Goal: Task Accomplishment & Management: Complete application form

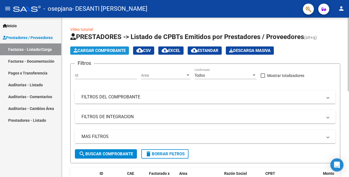
click at [105, 52] on span "Cargar Comprobante" at bounding box center [99, 50] width 52 height 5
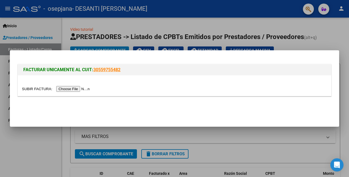
click at [69, 90] on input "file" at bounding box center [56, 89] width 69 height 6
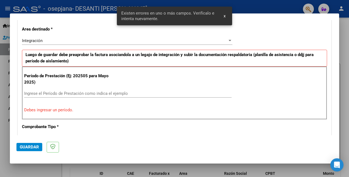
scroll to position [134, 0]
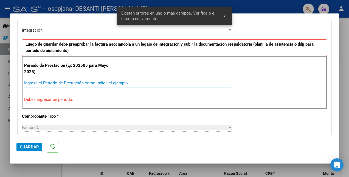
click at [67, 82] on input "Ingrese el Período de Prestación como indica el ejemplo" at bounding box center [127, 82] width 207 height 5
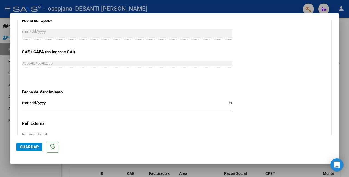
scroll to position [331, 0]
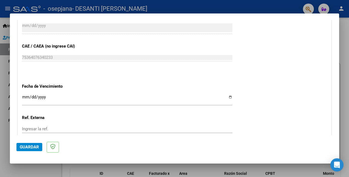
type input "202508"
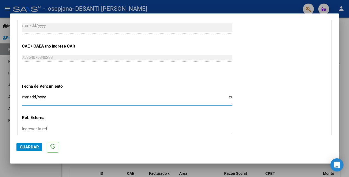
click at [229, 96] on input "Ingresar la fecha" at bounding box center [127, 99] width 210 height 9
type input "[DATE]"
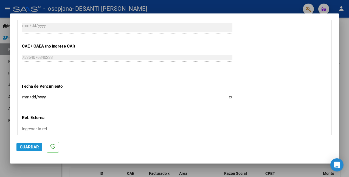
click at [35, 147] on span "Guardar" at bounding box center [29, 146] width 19 height 5
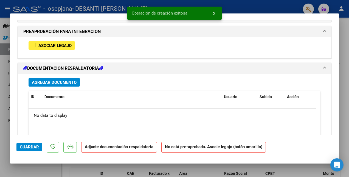
scroll to position [487, 0]
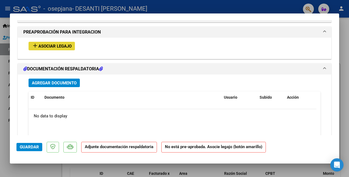
click at [54, 46] on span "Asociar Legajo" at bounding box center [54, 46] width 33 height 5
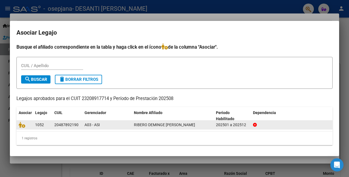
click at [45, 124] on div "1052" at bounding box center [42, 124] width 15 height 6
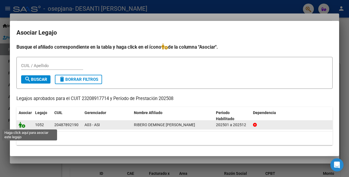
click at [22, 125] on icon at bounding box center [22, 124] width 7 height 6
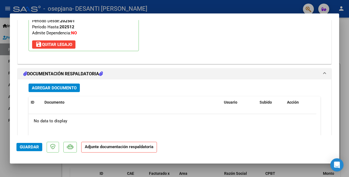
scroll to position [569, 0]
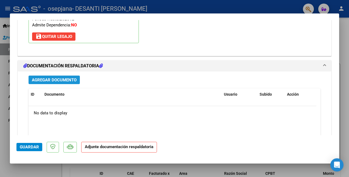
click at [63, 83] on button "Agregar Documento" at bounding box center [54, 79] width 51 height 8
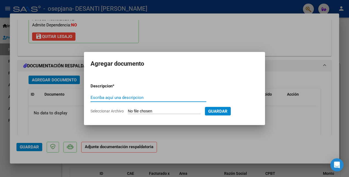
click at [133, 97] on input "Escriba aquí una descripcion" at bounding box center [148, 97] width 116 height 5
type input "PLANILLA"
click at [153, 110] on input "Seleccionar Archivo" at bounding box center [164, 111] width 73 height 5
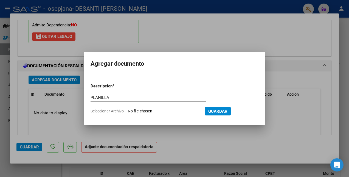
type input "C:\fakepath\ribero.pdf"
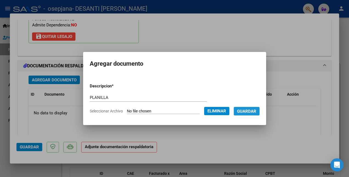
click at [255, 111] on span "Guardar" at bounding box center [246, 111] width 19 height 5
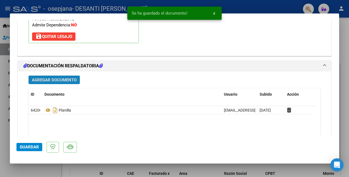
click at [62, 80] on span "Agregar Documento" at bounding box center [54, 79] width 45 height 5
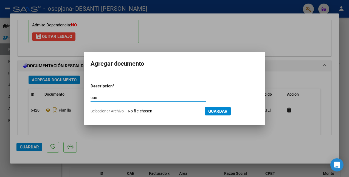
type input "cae"
click at [152, 112] on input "Seleccionar Archivo" at bounding box center [164, 111] width 73 height 5
type input "C:\fakepath\caeribero (1).pdf"
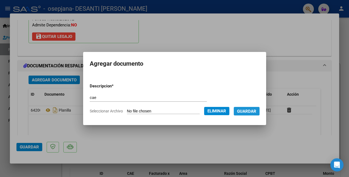
click at [252, 110] on span "Guardar" at bounding box center [246, 111] width 19 height 5
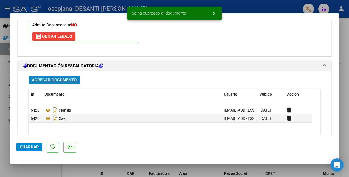
click at [71, 78] on span "Agregar Documento" at bounding box center [54, 79] width 45 height 5
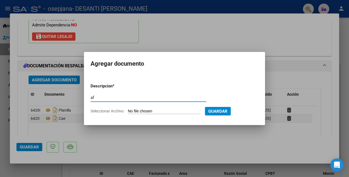
type input "a"
type input "CONSTACIA DE Arca"
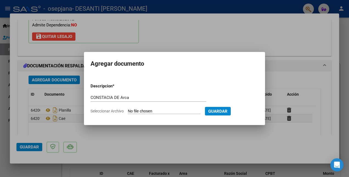
click at [163, 108] on form "Descripcion * CONSTACIA DE Arca Escriba aquí una descripcion Seleccionar Archiv…" at bounding box center [174, 98] width 168 height 39
click at [135, 113] on input "Seleccionar Archivo" at bounding box center [164, 111] width 73 height 5
type input "C:\fakepath\afip.pdf"
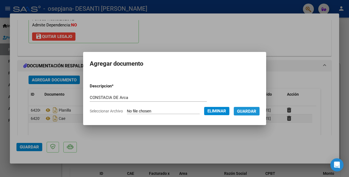
click at [253, 110] on span "Guardar" at bounding box center [246, 111] width 19 height 5
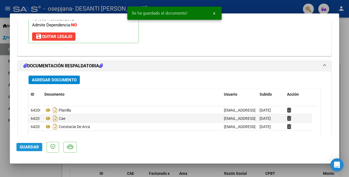
click at [33, 147] on span "Guardar" at bounding box center [29, 146] width 19 height 5
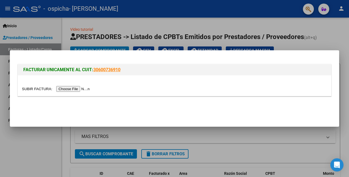
click at [74, 87] on input "file" at bounding box center [56, 89] width 69 height 6
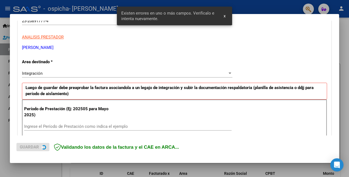
scroll to position [123, 0]
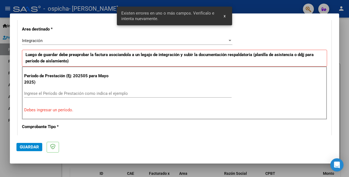
click at [61, 93] on input "Ingrese el Período de Prestación como indica el ejemplo" at bounding box center [127, 93] width 207 height 5
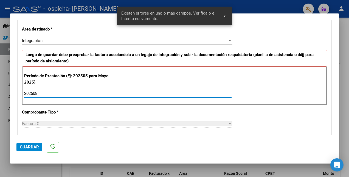
scroll to position [384, 0]
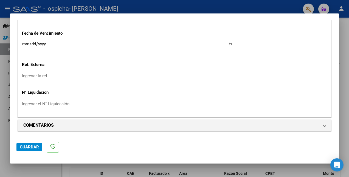
type input "202508"
click at [227, 43] on input "Ingresar la fecha" at bounding box center [127, 46] width 210 height 9
type input "[DATE]"
click at [34, 148] on span "Guardar" at bounding box center [29, 146] width 19 height 5
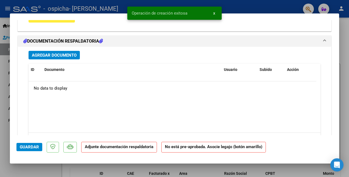
scroll to position [514, 0]
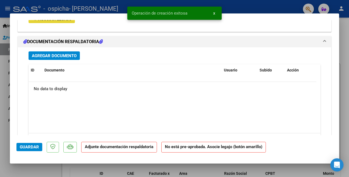
click at [55, 22] on button "add Asociar Legajo" at bounding box center [52, 19] width 46 height 8
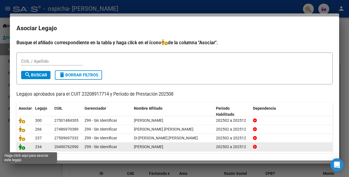
click at [23, 149] on icon at bounding box center [22, 146] width 7 height 6
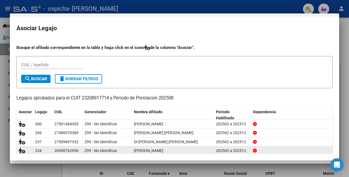
scroll to position [528, 0]
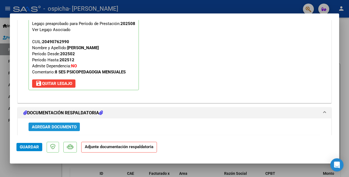
click at [62, 126] on span "Agregar Documento" at bounding box center [54, 126] width 45 height 5
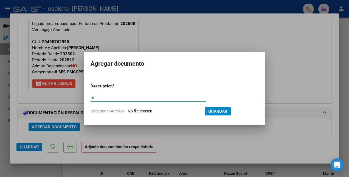
type input "PLANILLA ASISTENCIA"
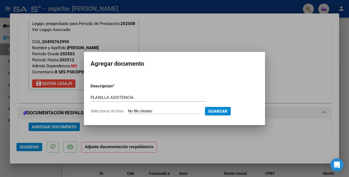
click at [151, 112] on input "Seleccionar Archivo" at bounding box center [164, 111] width 73 height 5
type input "C:\fakepath\[PERSON_NAME].pdf"
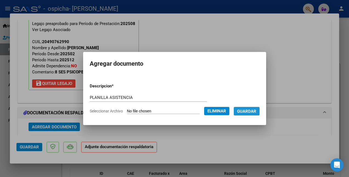
click at [246, 112] on span "Guardar" at bounding box center [246, 111] width 19 height 5
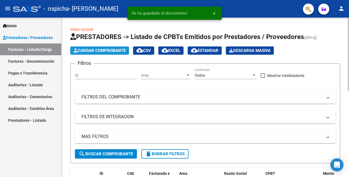
click at [112, 49] on span "Cargar Comprobante" at bounding box center [99, 50] width 52 height 5
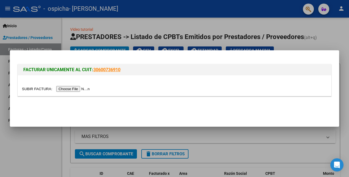
click at [78, 88] on input "file" at bounding box center [56, 89] width 69 height 6
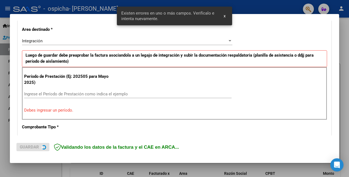
scroll to position [146, 0]
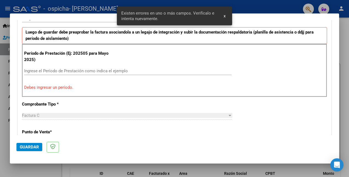
drag, startPoint x: 78, startPoint y: 74, endPoint x: 73, endPoint y: 72, distance: 5.2
click at [73, 72] on div "Ingrese el Período de Prestación como indica el ejemplo" at bounding box center [127, 71] width 207 height 8
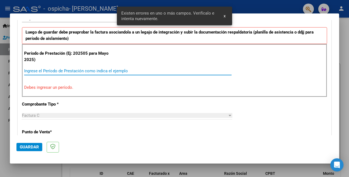
click at [73, 72] on input "Ingrese el Período de Prestación como indica el ejemplo" at bounding box center [127, 70] width 207 height 5
type input "0"
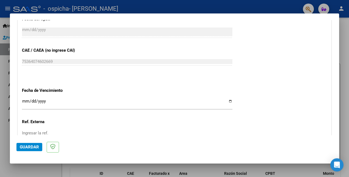
scroll to position [384, 0]
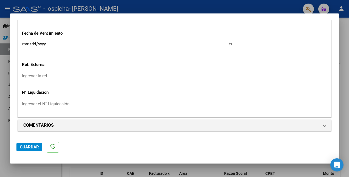
type input "202508"
click at [229, 45] on input "Ingresar la fecha" at bounding box center [127, 46] width 210 height 9
type input "[DATE]"
click at [37, 147] on span "Guardar" at bounding box center [29, 146] width 19 height 5
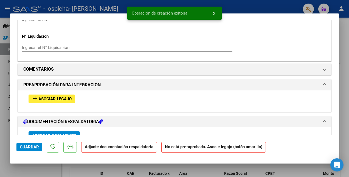
scroll to position [442, 0]
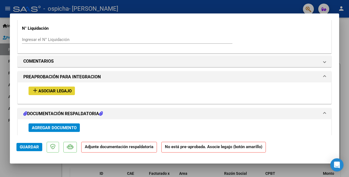
click at [71, 89] on span "Asociar Legajo" at bounding box center [54, 90] width 33 height 5
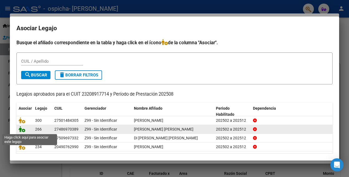
click at [23, 130] on icon at bounding box center [22, 129] width 7 height 6
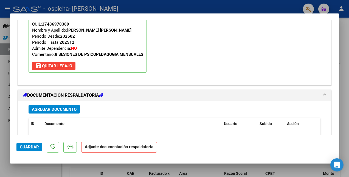
scroll to position [549, 0]
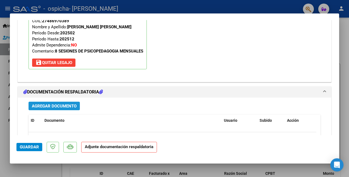
click at [62, 108] on span "Agregar Documento" at bounding box center [54, 105] width 45 height 5
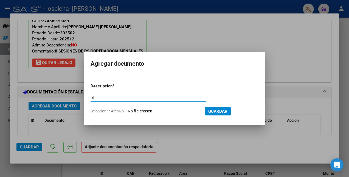
type input "PLANILLA ASISTENCIA"
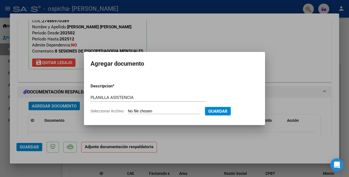
click at [144, 113] on input "Seleccionar Archivo" at bounding box center [164, 111] width 73 height 5
type input "C:\fakepath\[PERSON_NAME].pdf"
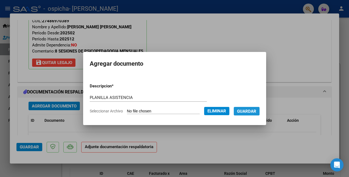
click at [254, 109] on span "Guardar" at bounding box center [246, 111] width 19 height 5
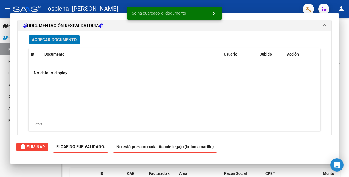
scroll to position [0, 0]
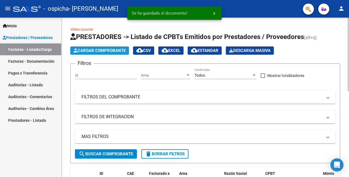
click at [107, 52] on span "Cargar Comprobante" at bounding box center [99, 50] width 52 height 5
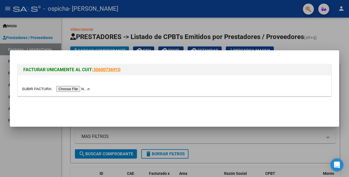
click at [77, 90] on input "file" at bounding box center [56, 89] width 69 height 6
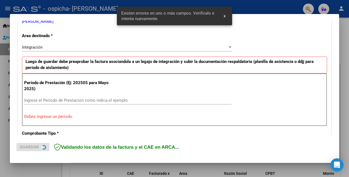
scroll to position [123, 0]
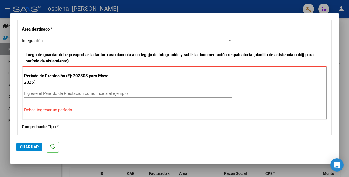
click at [100, 95] on input "Ingrese el Período de Prestación como indica el ejemplo" at bounding box center [127, 93] width 207 height 5
click at [134, 89] on div "Ingrese el Período de Prestación como indica el ejemplo" at bounding box center [127, 93] width 207 height 8
click at [113, 96] on div "Ingrese el Período de Prestación como indica el ejemplo" at bounding box center [127, 93] width 207 height 8
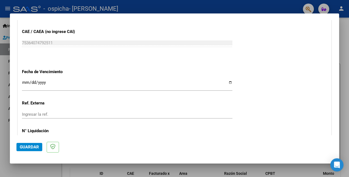
scroll to position [384, 0]
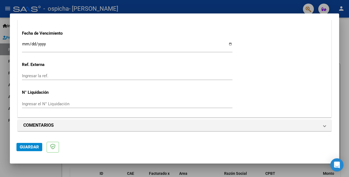
type input "202507"
click at [228, 43] on input "Ingresar la fecha" at bounding box center [127, 46] width 210 height 9
type input "[DATE]"
click at [31, 147] on span "Guardar" at bounding box center [29, 146] width 19 height 5
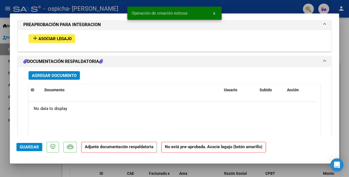
scroll to position [478, 0]
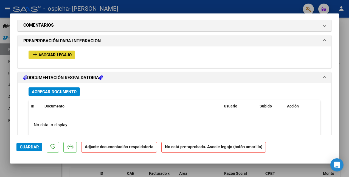
click at [67, 51] on button "add Asociar Legajo" at bounding box center [52, 54] width 46 height 8
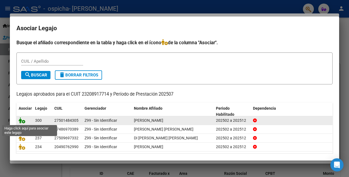
click at [23, 123] on icon at bounding box center [22, 120] width 7 height 6
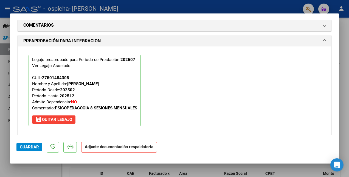
scroll to position [555, 0]
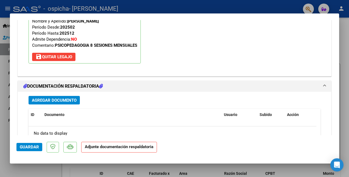
click at [66, 106] on div "Agregar Documento ID Documento Usuario Subido Acción No data to display 0 total…" at bounding box center [174, 146] width 300 height 108
click at [62, 100] on span "Agregar Documento" at bounding box center [54, 100] width 45 height 5
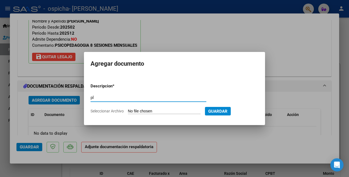
type input "PLANILLA ASISTENCIA"
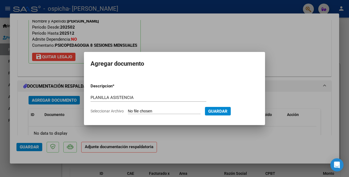
click at [178, 109] on input "Seleccionar Archivo" at bounding box center [164, 111] width 73 height 5
type input "C:\fakepath\[PERSON_NAME].pdf"
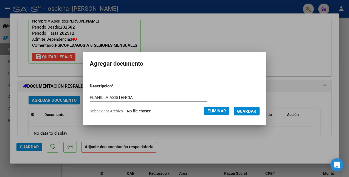
click at [245, 112] on span "Guardar" at bounding box center [246, 111] width 19 height 5
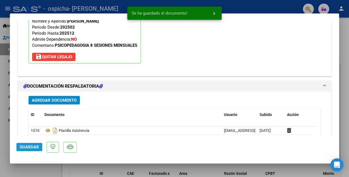
click at [33, 149] on span "Guardar" at bounding box center [29, 146] width 19 height 5
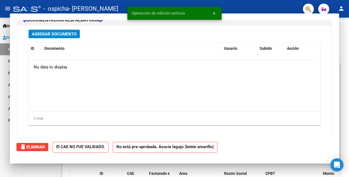
scroll to position [0, 0]
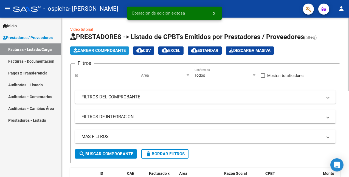
click at [100, 53] on button "Cargar Comprobante" at bounding box center [99, 50] width 59 height 8
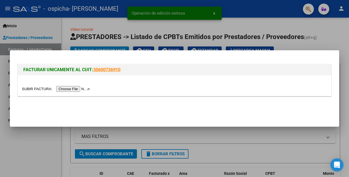
click at [68, 89] on input "file" at bounding box center [56, 89] width 69 height 6
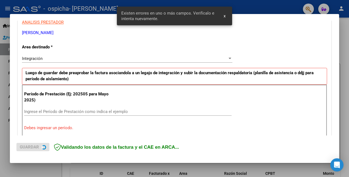
scroll to position [123, 0]
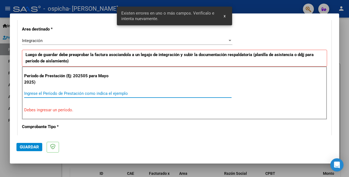
click at [116, 92] on input "Ingrese el Período de Prestación como indica el ejemplo" at bounding box center [127, 93] width 207 height 5
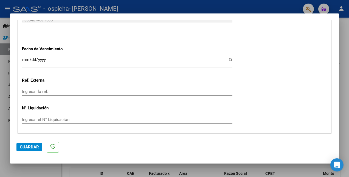
scroll to position [384, 0]
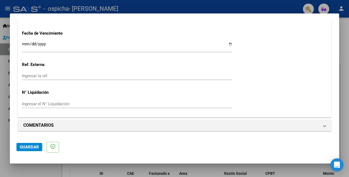
type input "202508"
click at [226, 44] on input "Ingresar la fecha" at bounding box center [127, 46] width 210 height 9
type input "[DATE]"
click at [30, 145] on span "Guardar" at bounding box center [29, 146] width 19 height 5
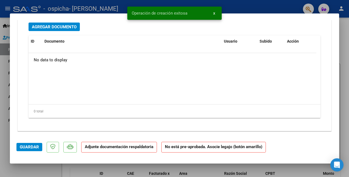
scroll to position [471, 0]
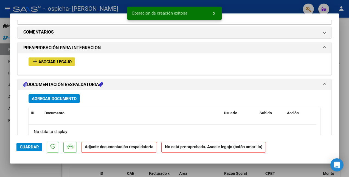
click at [69, 62] on span "Asociar Legajo" at bounding box center [54, 61] width 33 height 5
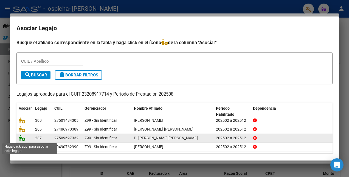
click at [23, 140] on icon at bounding box center [22, 138] width 7 height 6
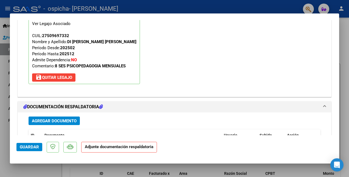
scroll to position [556, 0]
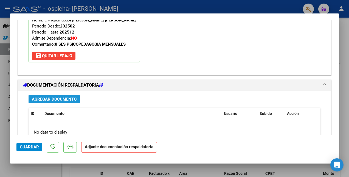
click at [75, 97] on span "Agregar Documento" at bounding box center [54, 98] width 45 height 5
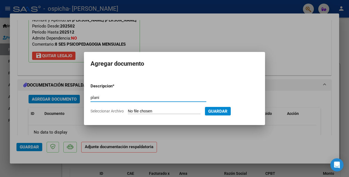
type input "PLANILLA ASISTENCIA"
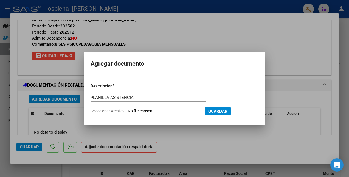
click at [170, 111] on input "Seleccionar Archivo" at bounding box center [164, 111] width 73 height 5
type input "C:\fakepath\di venuta .pdf"
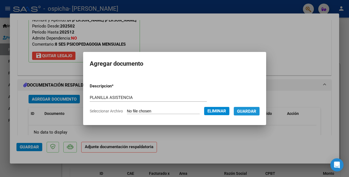
click at [253, 112] on span "Guardar" at bounding box center [246, 111] width 19 height 5
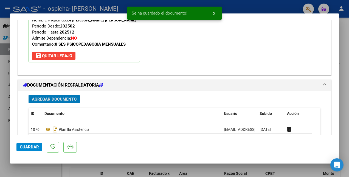
scroll to position [628, 0]
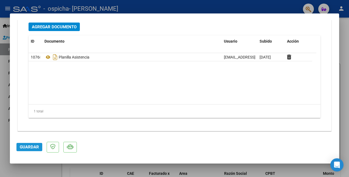
click at [35, 149] on button "Guardar" at bounding box center [29, 147] width 26 height 8
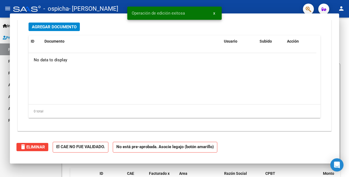
scroll to position [0, 0]
